Goal: Task Accomplishment & Management: Manage account settings

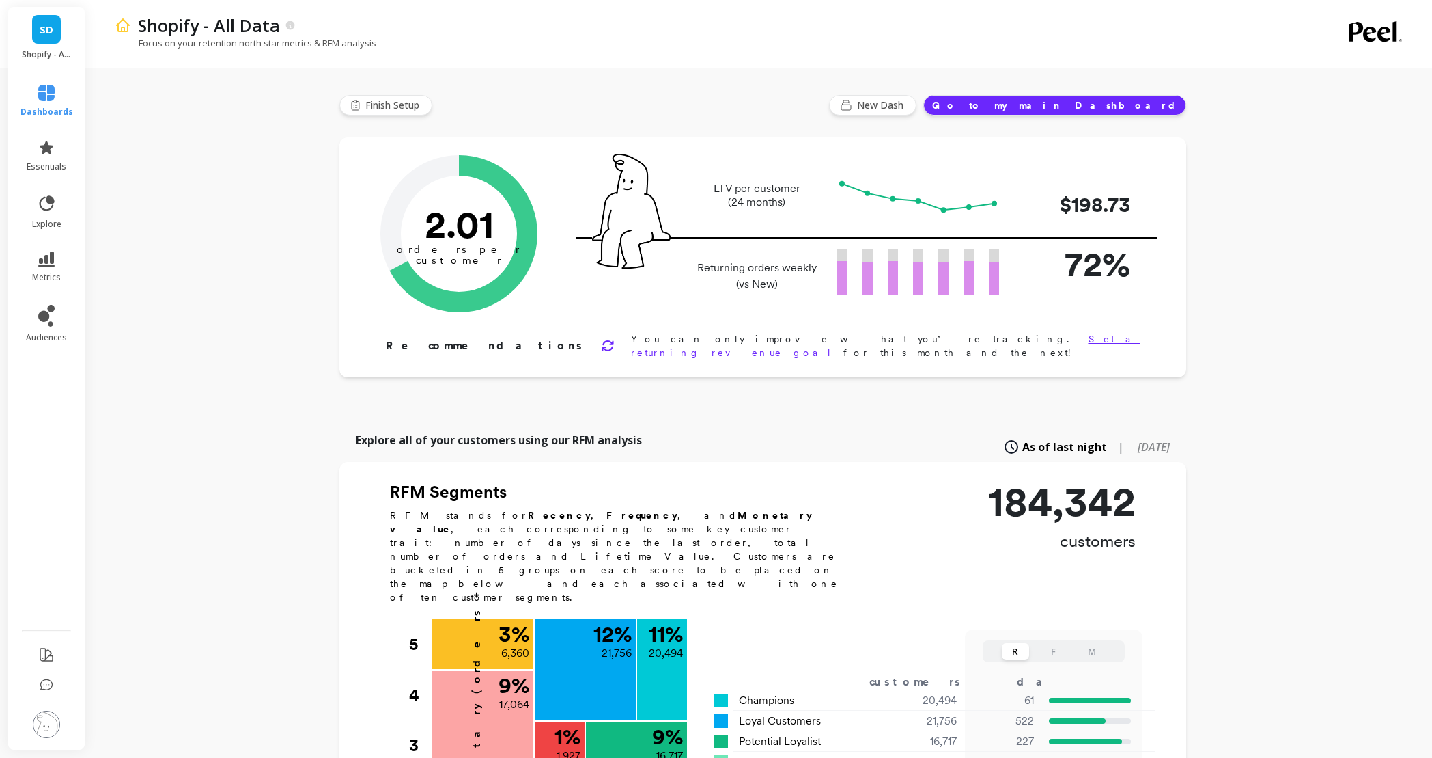
click at [173, 246] on div "Shopify - All Data Focus on your retention north star metrics & RFM analysis Fi…" at bounding box center [762, 737] width 1339 height 1474
click at [222, 296] on div "Shopify - All Data Focus on your retention north star metrics & RFM analysis Fi…" at bounding box center [762, 737] width 1339 height 1474
click at [44, 723] on img at bounding box center [46, 723] width 27 height 27
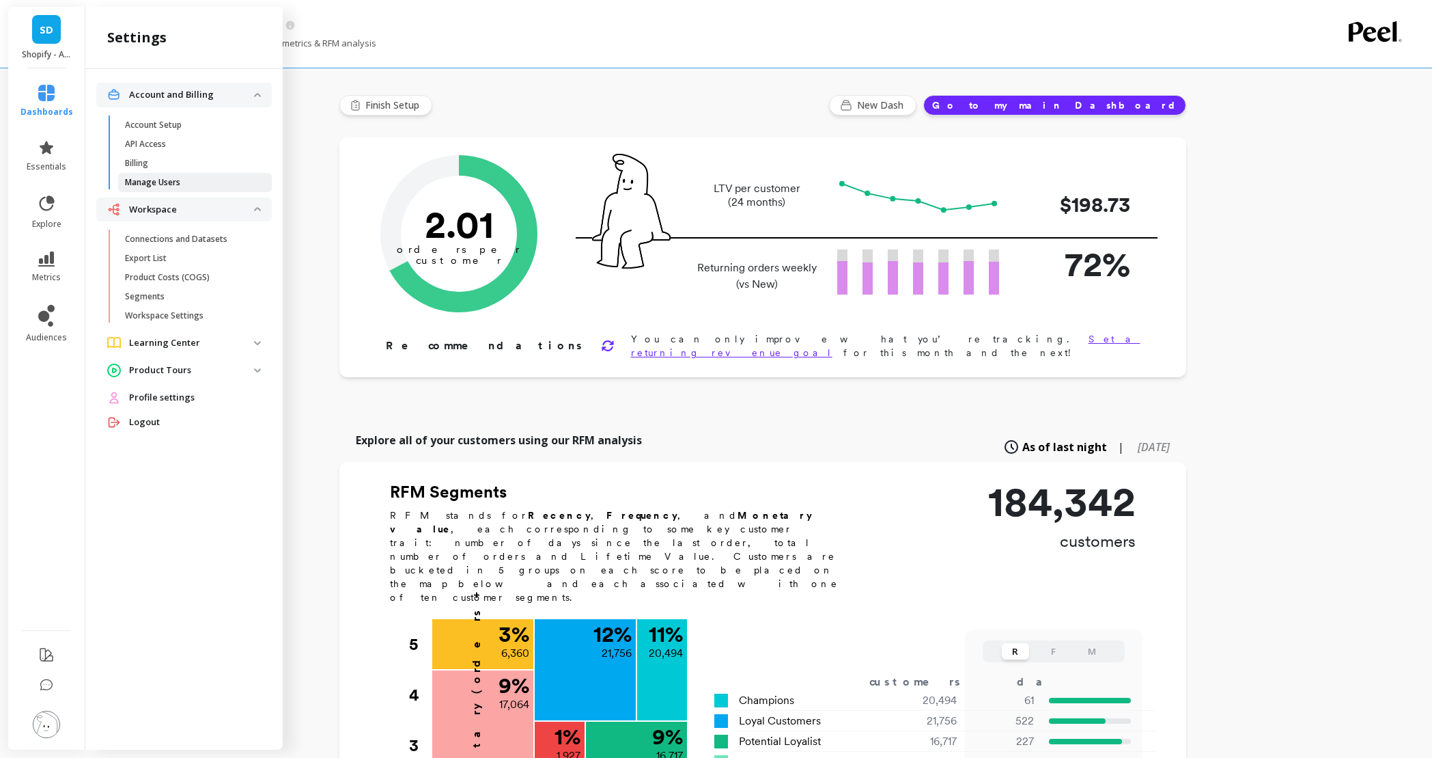
click at [169, 187] on p "Manage Users" at bounding box center [152, 182] width 55 height 11
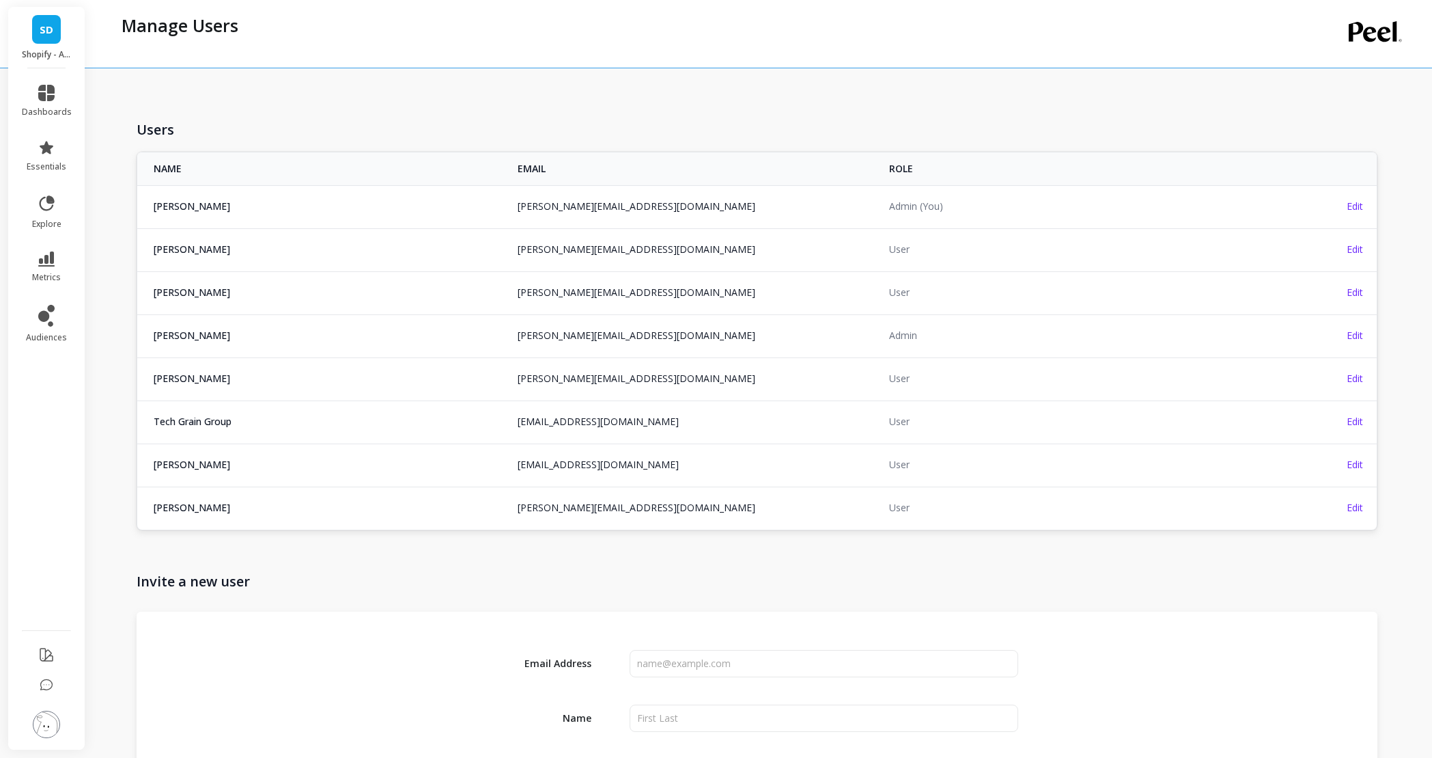
click at [568, 111] on div "Users NAME EMAIL ROLE [PERSON_NAME] [PERSON_NAME][EMAIL_ADDRESS][DOMAIN_NAME] […" at bounding box center [760, 587] width 1290 height 1152
click at [640, 55] on div "Manage Users" at bounding box center [704, 34] width 1178 height 68
click at [1348, 375] on span "Edit" at bounding box center [1355, 378] width 16 height 13
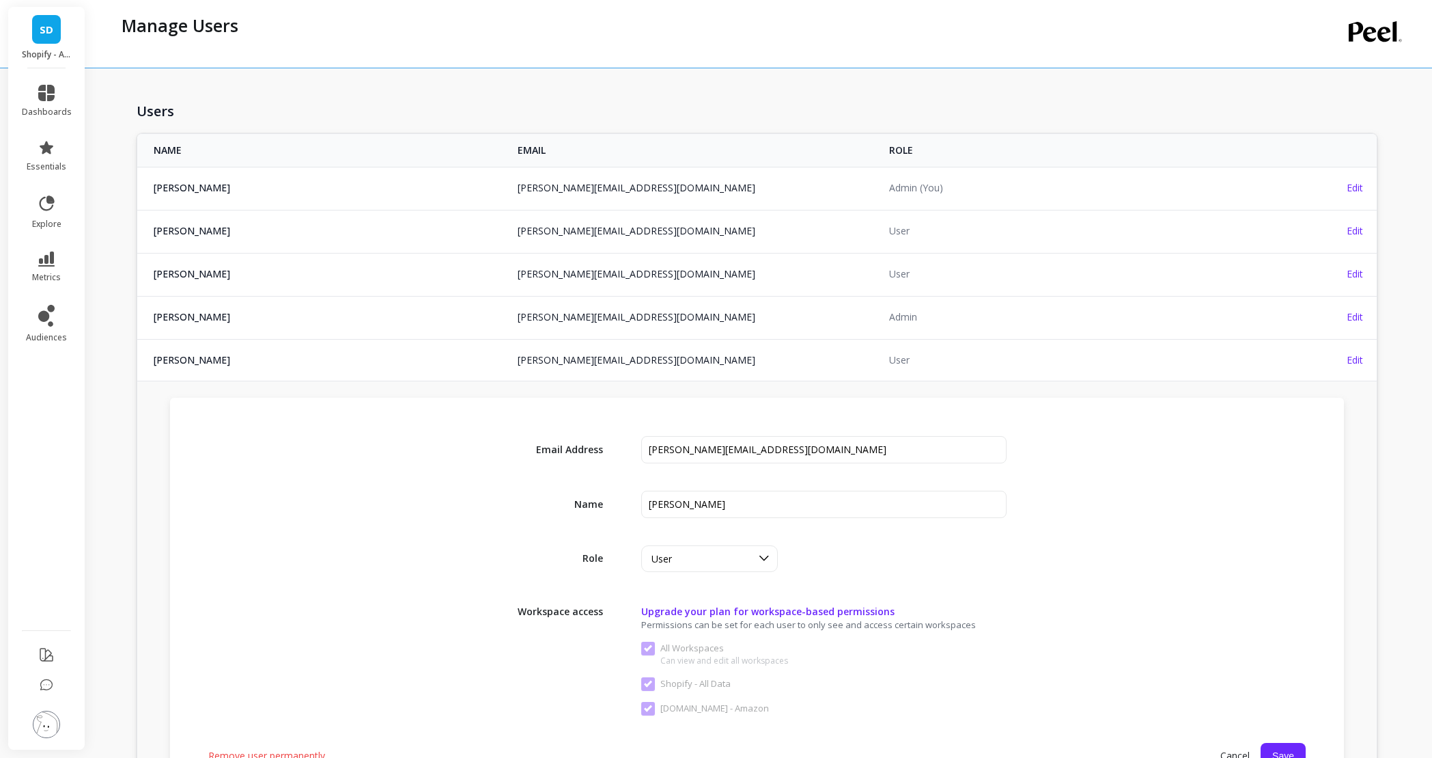
scroll to position [29, 0]
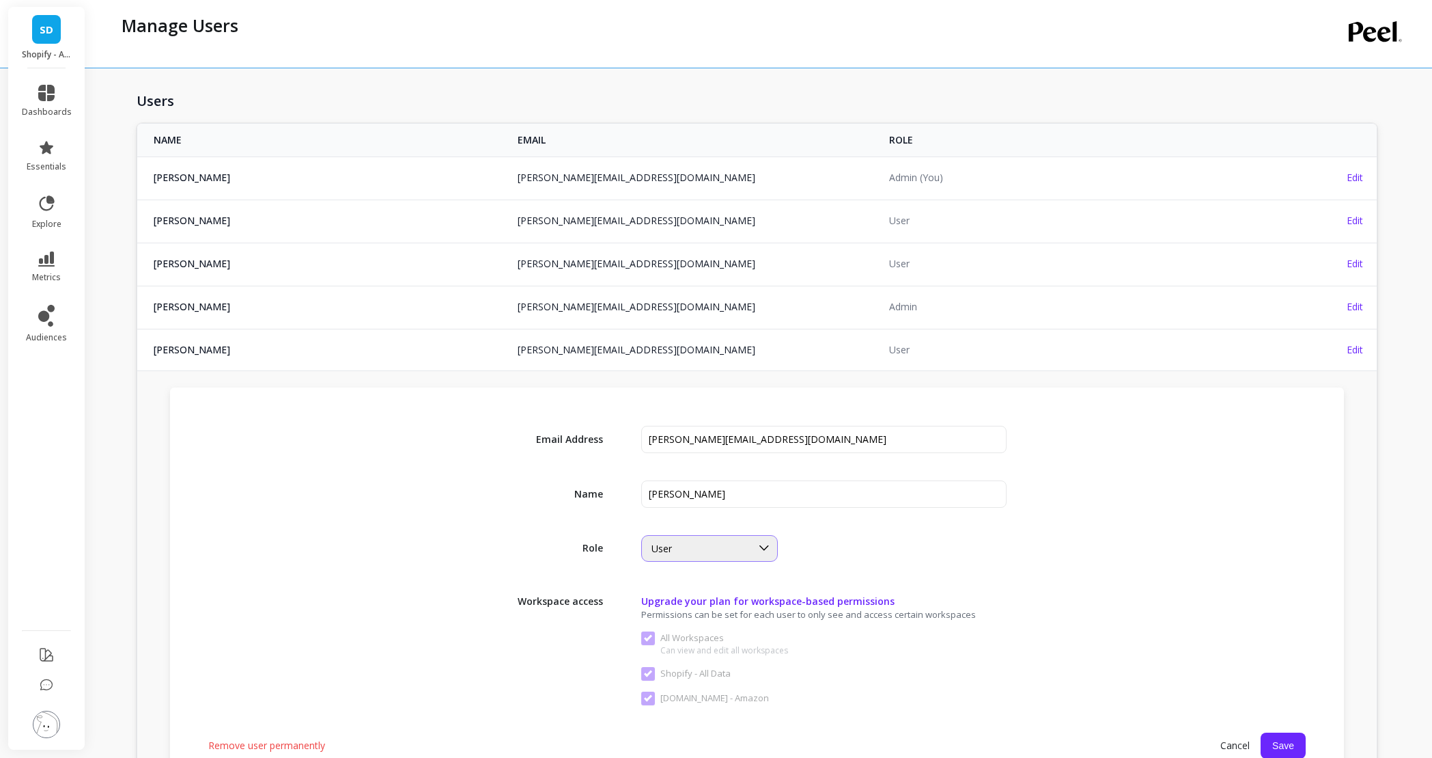
click at [760, 553] on icon at bounding box center [764, 547] width 15 height 15
click at [933, 548] on div "User selected, 3 of 3. 3 results available. Use Up and Down to choose options, …" at bounding box center [824, 548] width 366 height 27
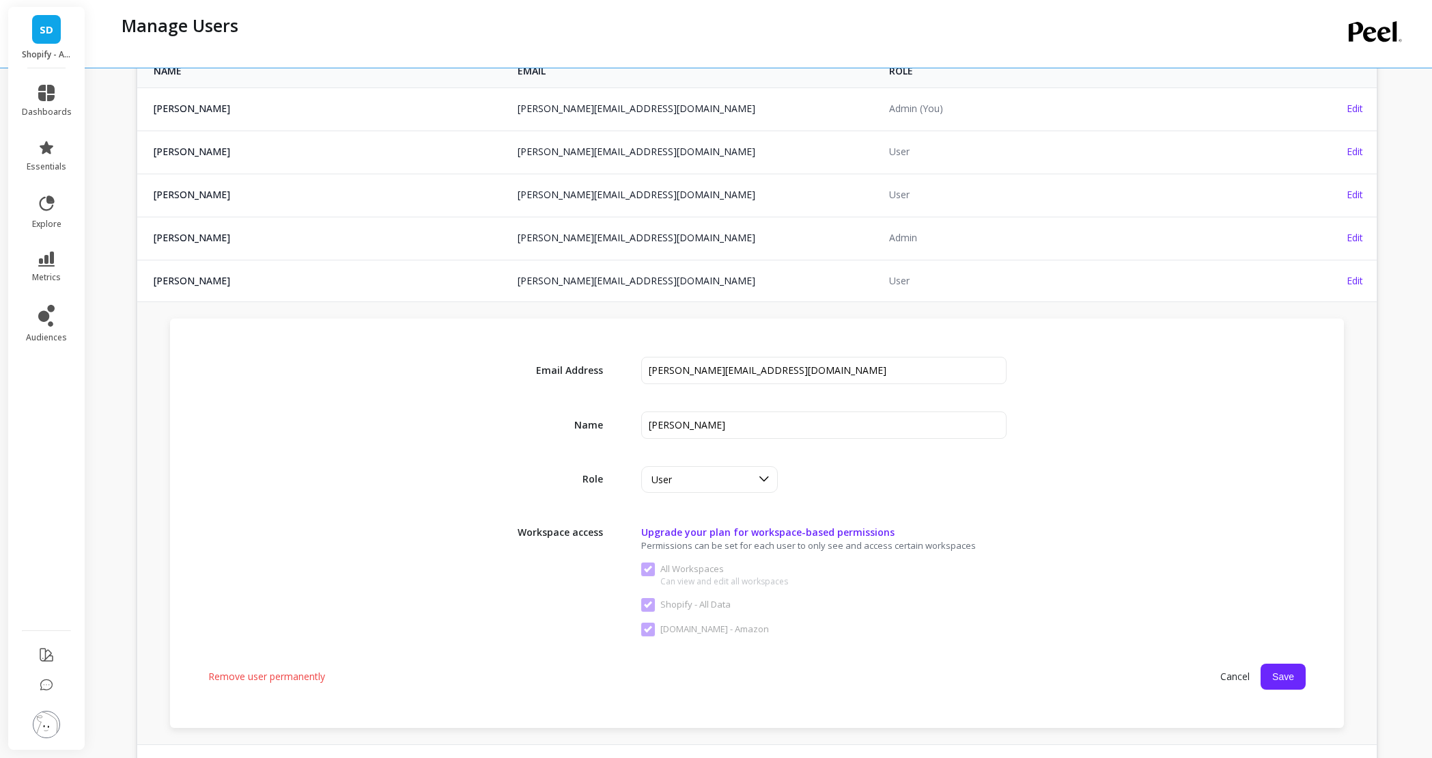
scroll to position [266, 0]
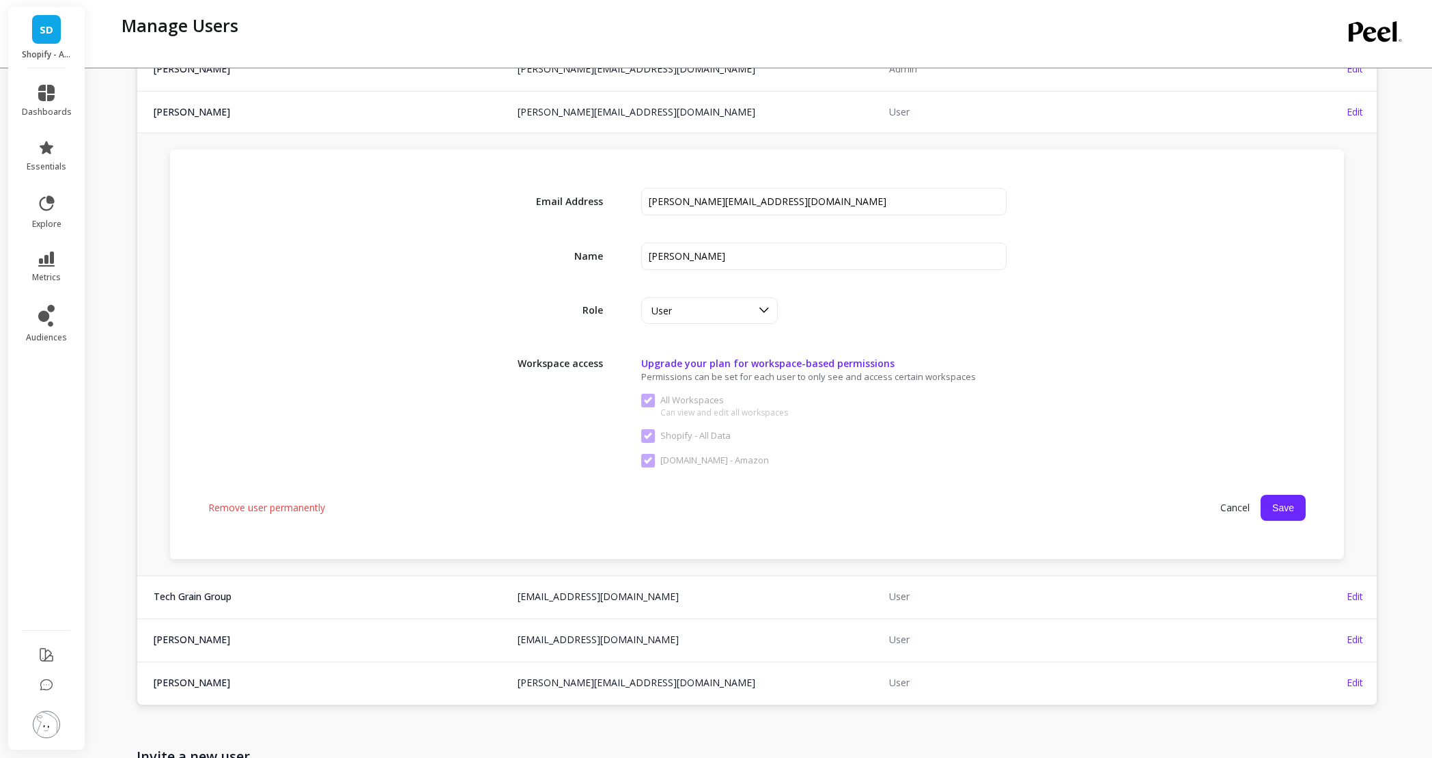
click at [1221, 503] on span "Cancel" at bounding box center [1235, 507] width 51 height 25
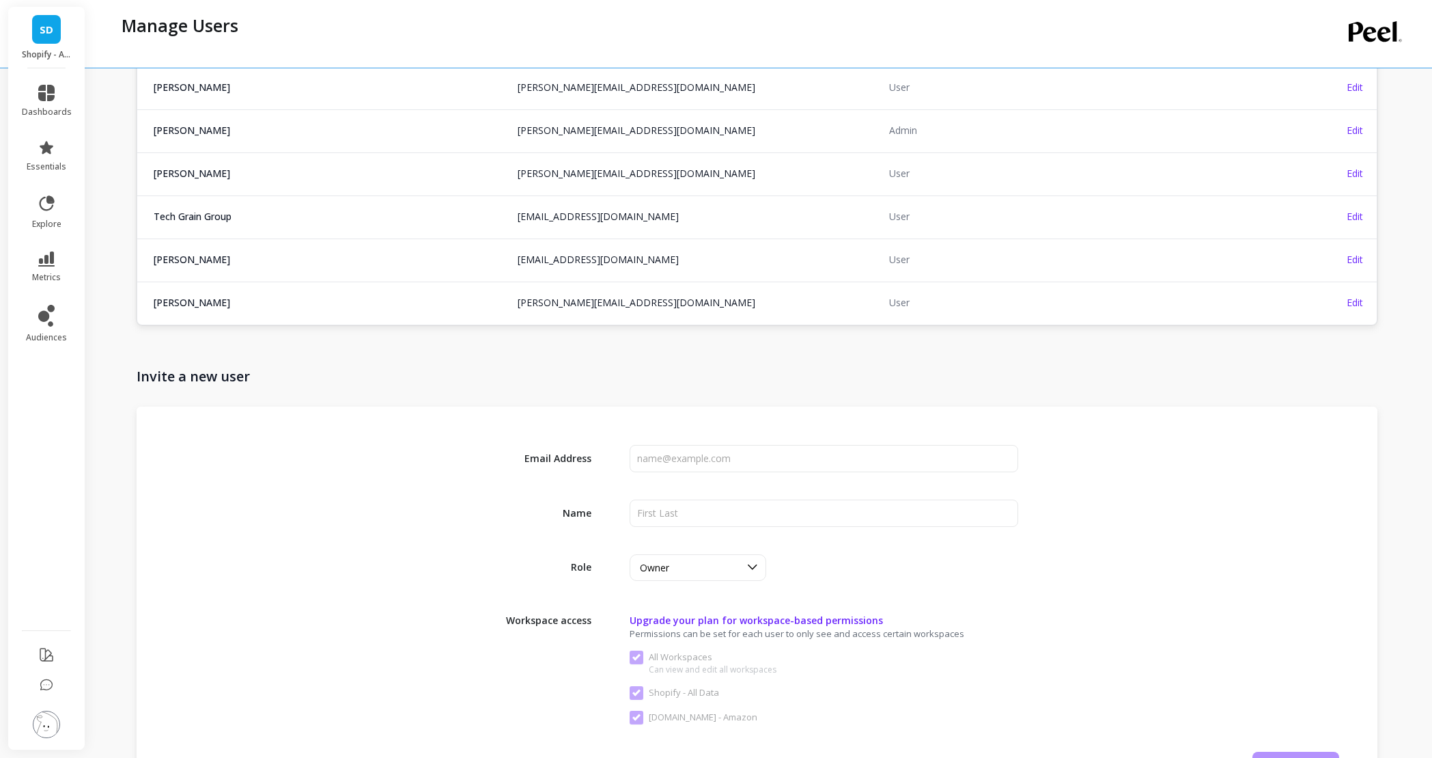
scroll to position [154, 0]
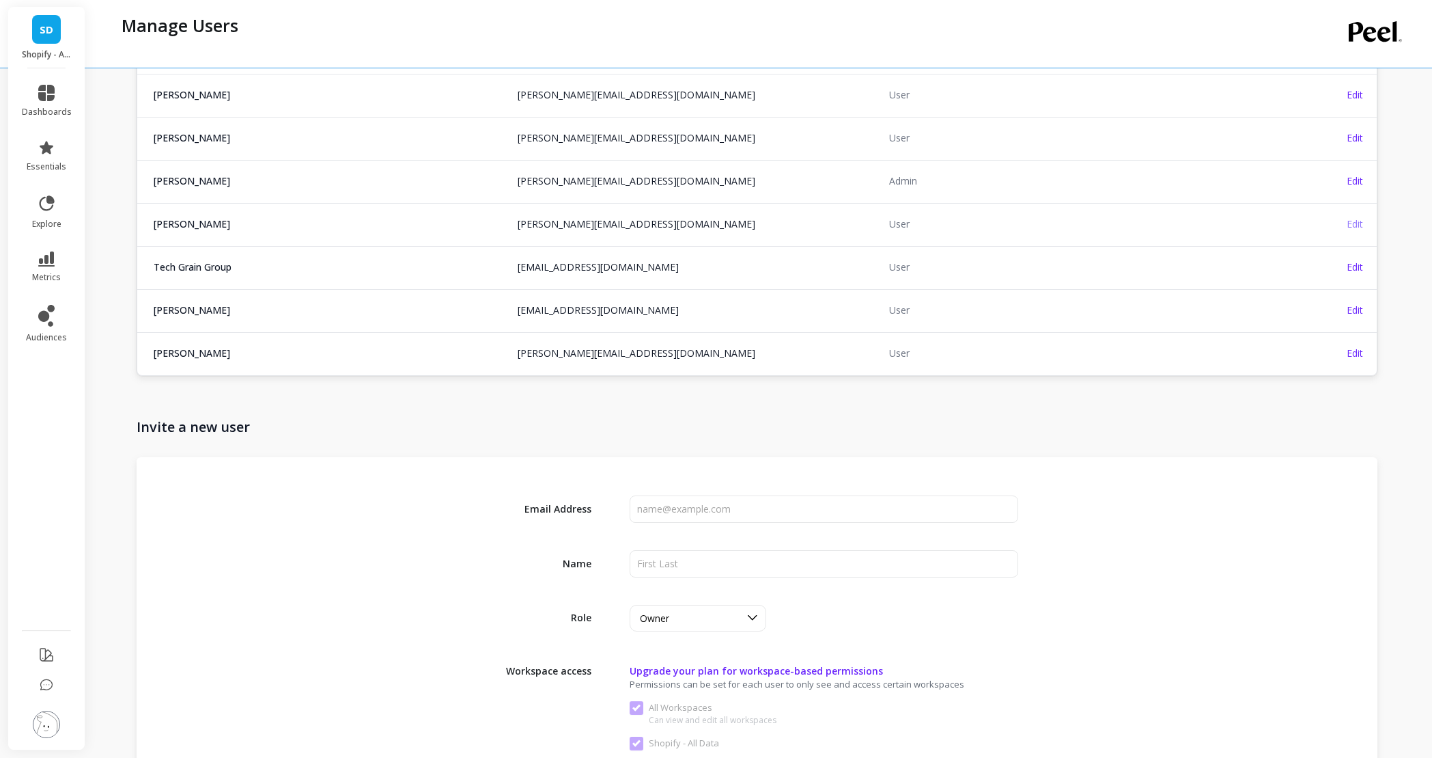
click at [1363, 221] on td "Edit" at bounding box center [1315, 224] width 124 height 42
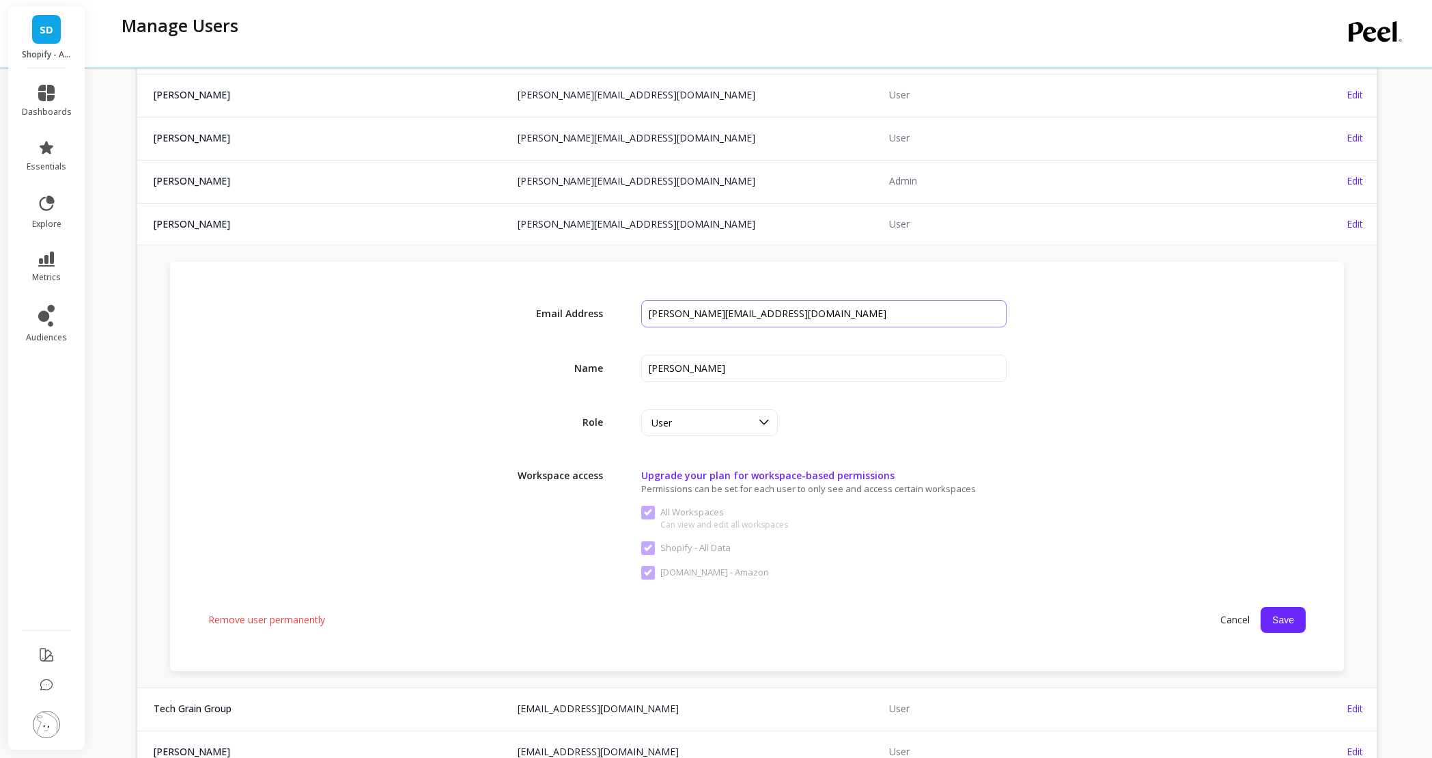
click at [668, 318] on input "input" at bounding box center [824, 313] width 366 height 27
drag, startPoint x: 681, startPoint y: 311, endPoint x: 655, endPoint y: 314, distance: 26.0
click at [655, 314] on input "input" at bounding box center [824, 313] width 366 height 27
type input "[EMAIL_ADDRESS][DOMAIN_NAME]"
click at [1223, 449] on div "Email Address Name Role User Workspace access Upgrade your plan for workspace-b…" at bounding box center [757, 466] width 1174 height 409
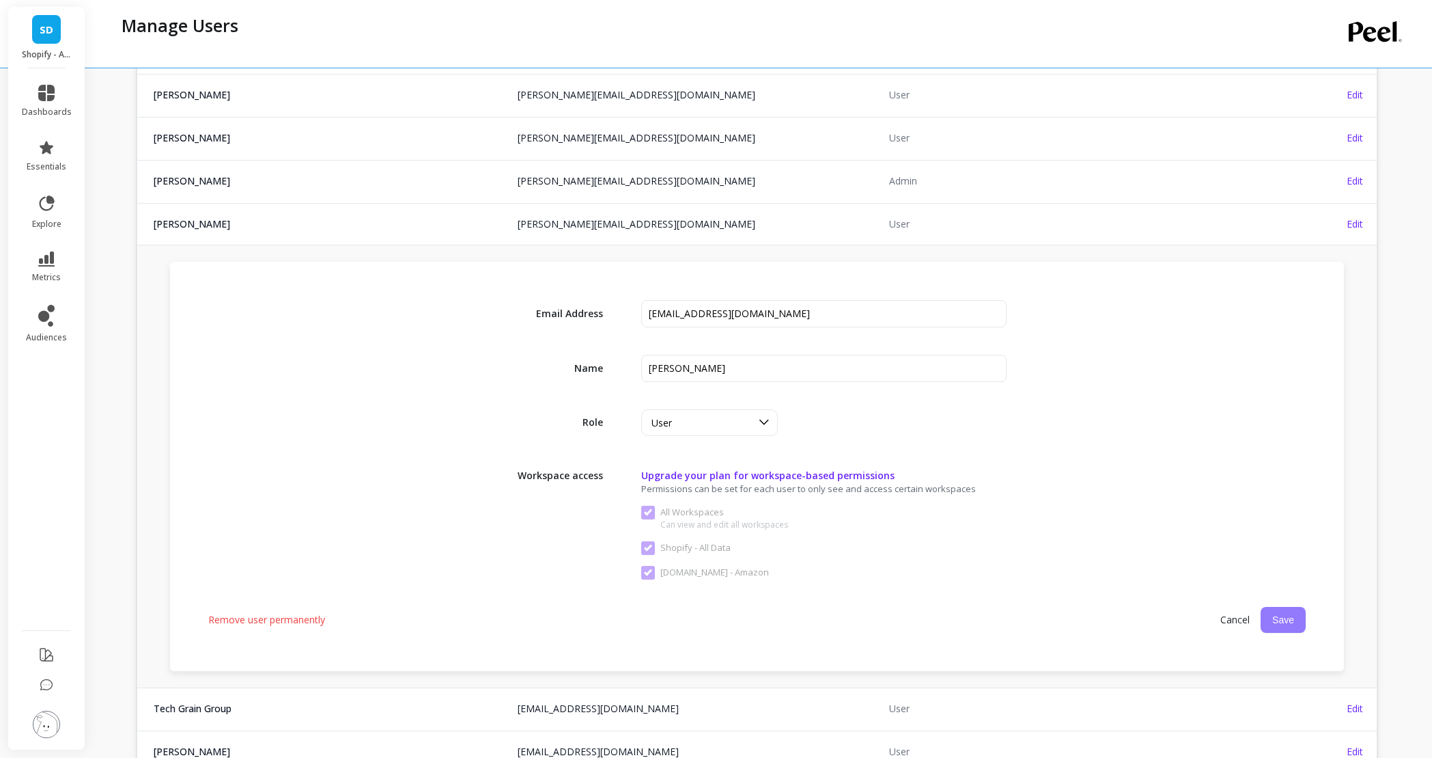
click at [1284, 613] on button "Save" at bounding box center [1283, 620] width 45 height 26
click at [1270, 531] on div "Workspace access Upgrade your plan for workspace-based permissions Permissions …" at bounding box center [757, 521] width 1098 height 116
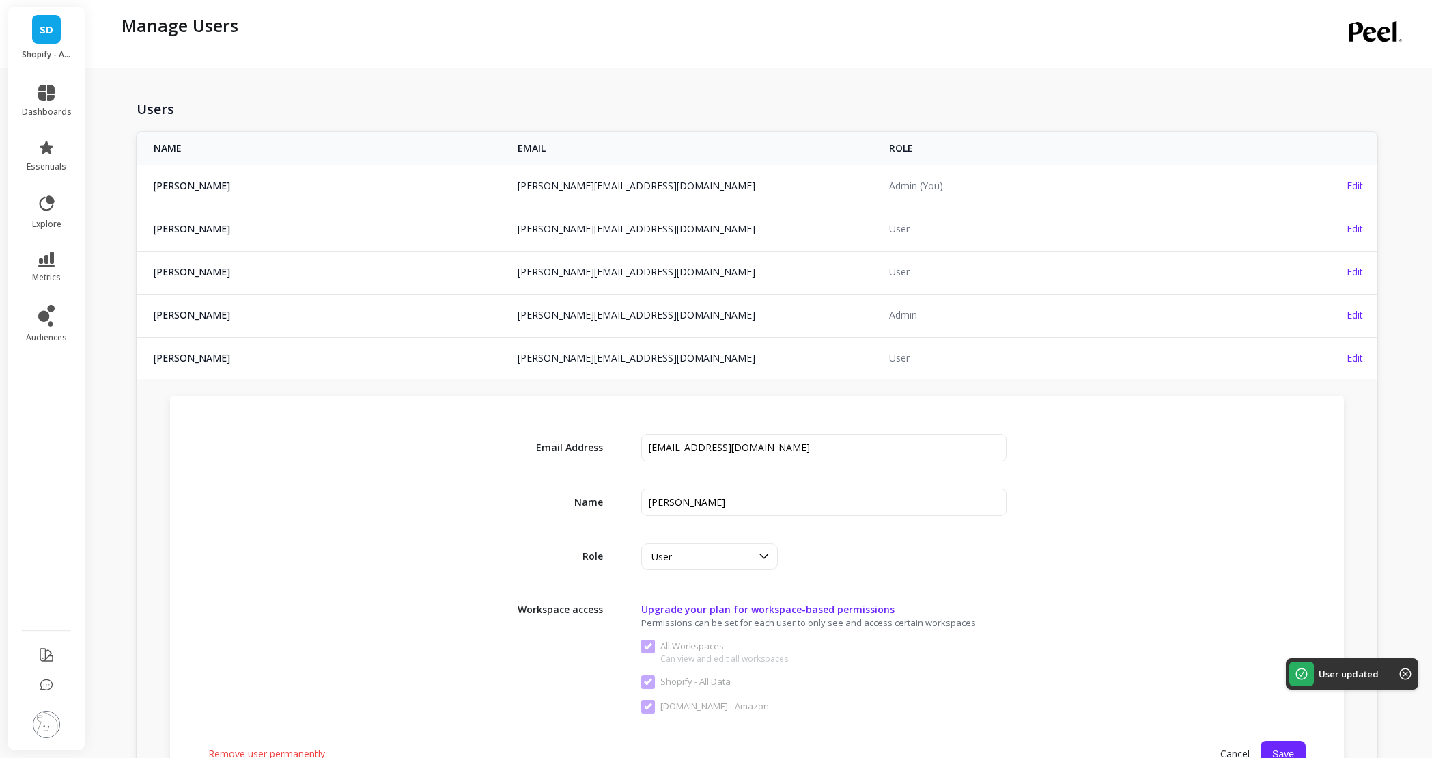
scroll to position [0, 0]
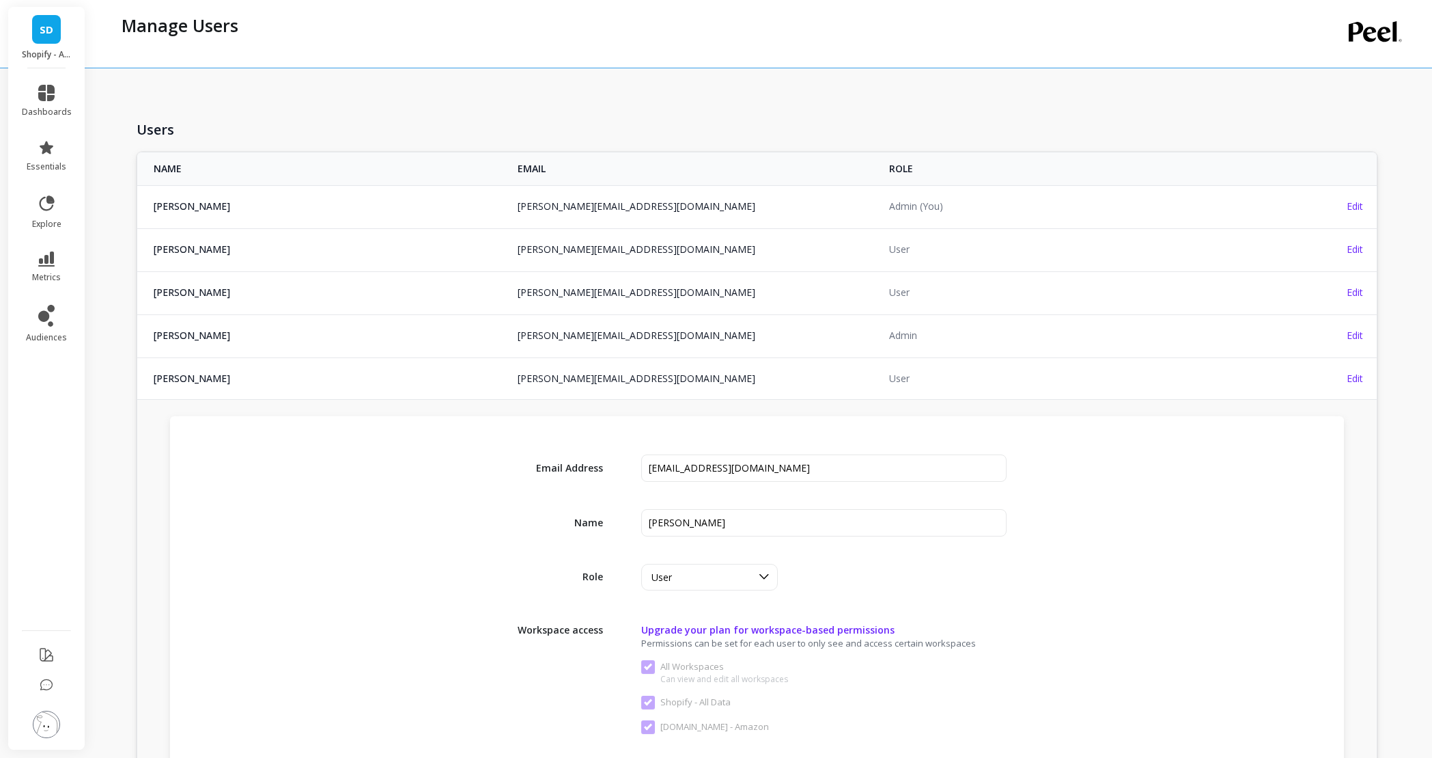
click at [466, 60] on div "Manage Users" at bounding box center [704, 34] width 1178 height 68
click at [42, 100] on icon at bounding box center [46, 93] width 16 height 16
